Goal: Information Seeking & Learning: Learn about a topic

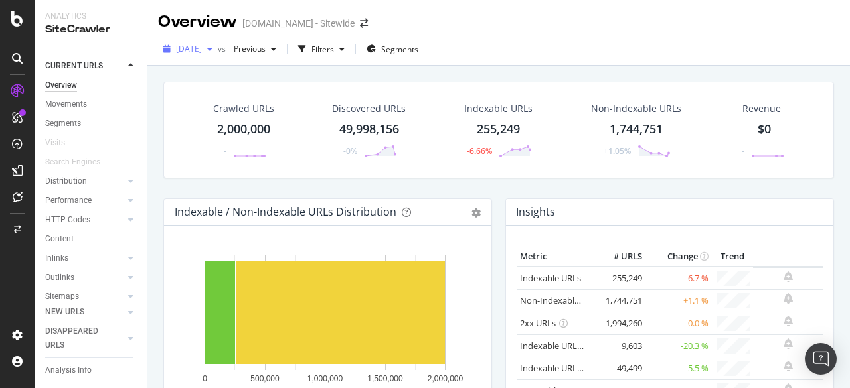
click at [218, 58] on div "[DATE]" at bounding box center [188, 49] width 60 height 20
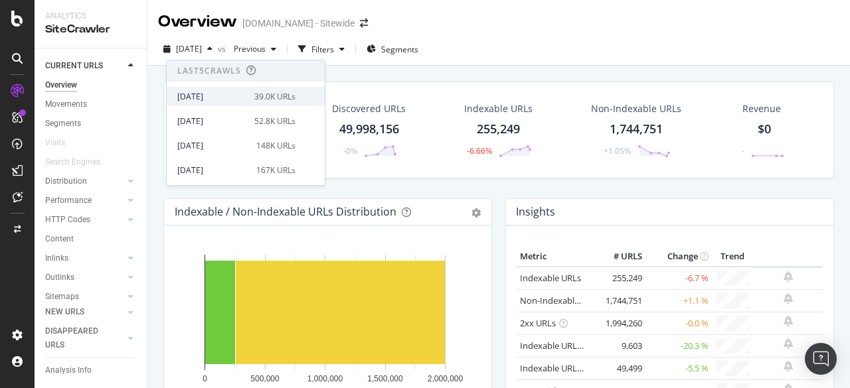
click at [198, 100] on div "[DATE]" at bounding box center [211, 97] width 69 height 12
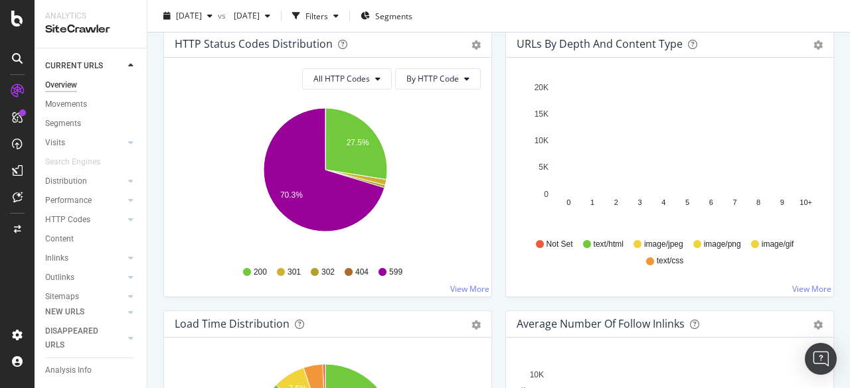
scroll to position [728, 0]
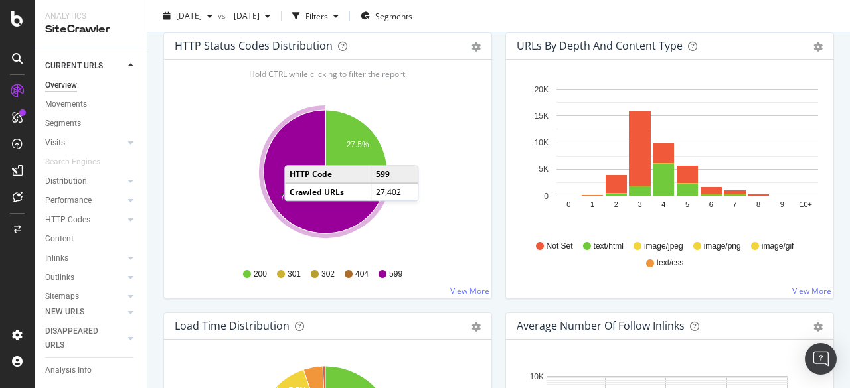
click at [297, 150] on icon "A chart." at bounding box center [324, 171] width 121 height 123
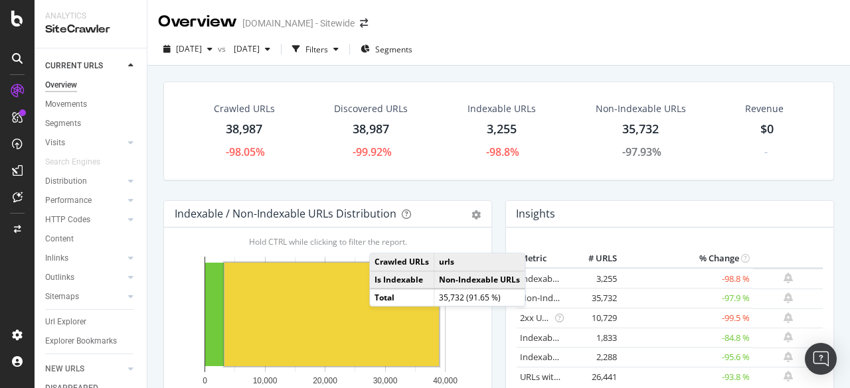
click at [382, 319] on rect "A chart." at bounding box center [331, 315] width 214 height 104
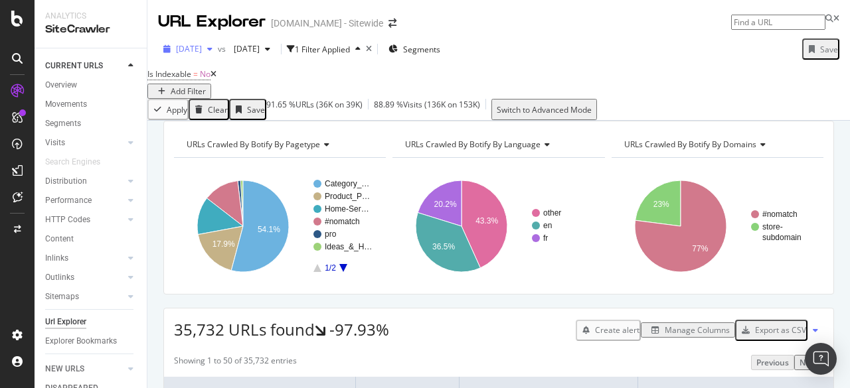
click at [212, 49] on icon "button" at bounding box center [209, 49] width 5 height 8
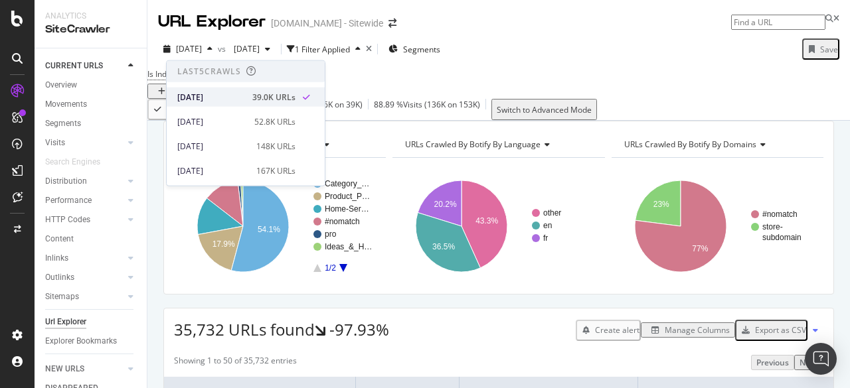
click at [221, 90] on div "[DATE] 39.0K URLs" at bounding box center [246, 97] width 158 height 19
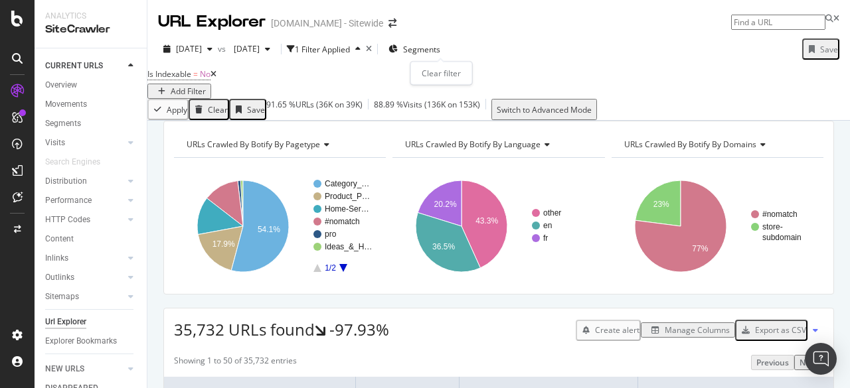
click at [372, 48] on icon "times" at bounding box center [369, 49] width 6 height 8
